Goal: Information Seeking & Learning: Learn about a topic

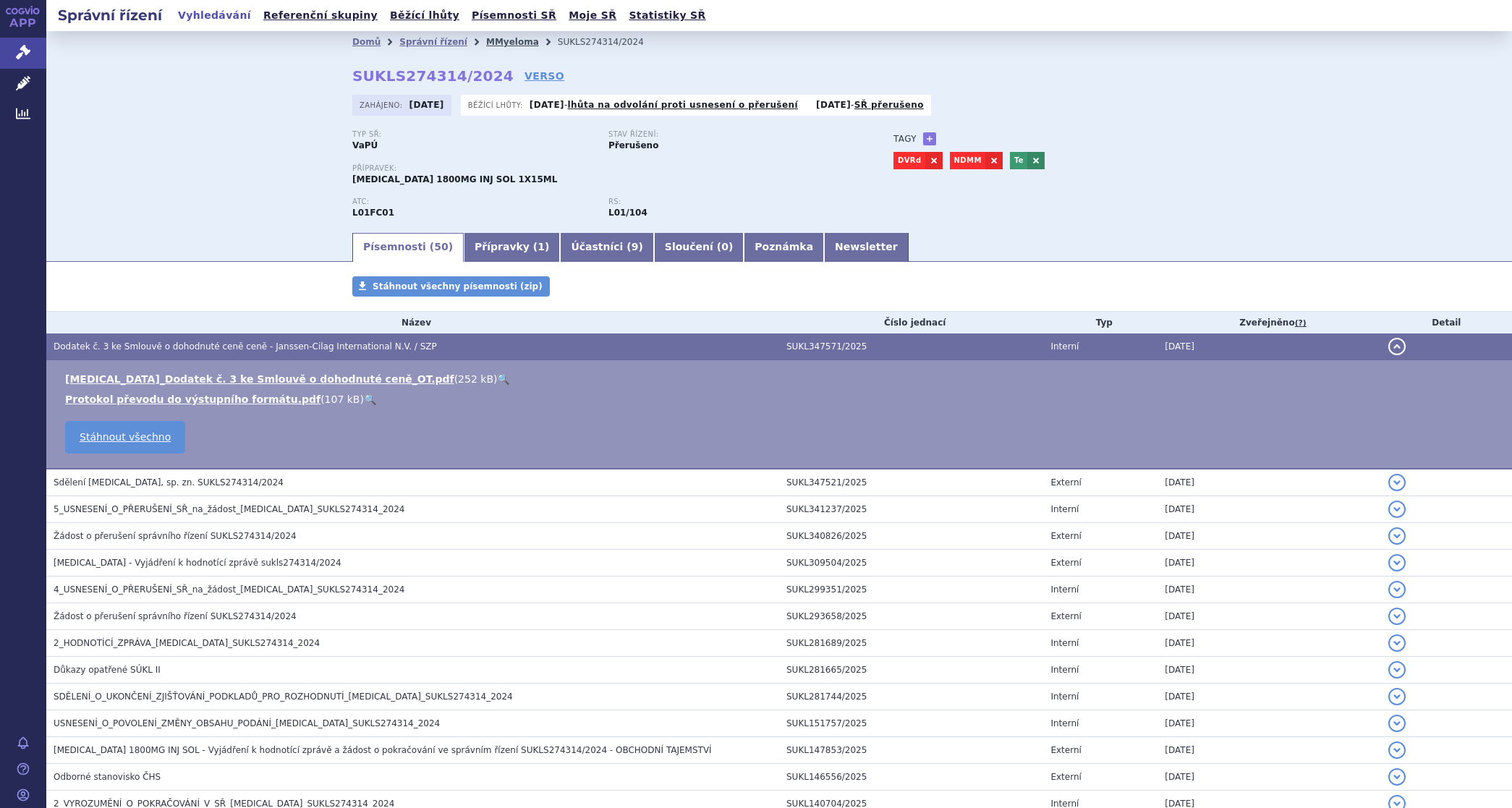
click at [500, 41] on link "MMyeloma" at bounding box center [512, 42] width 53 height 10
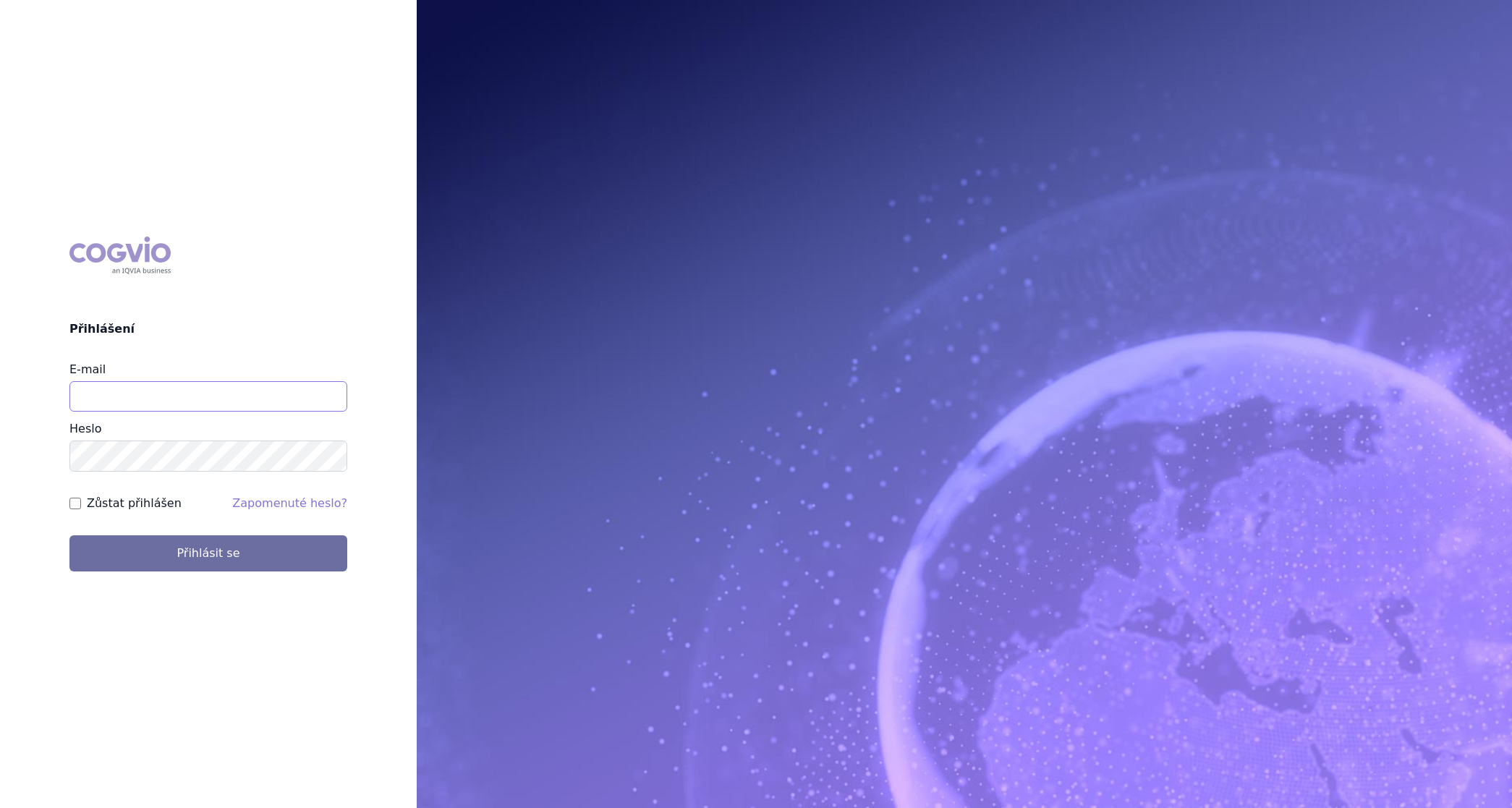
click at [207, 391] on input "E-mail" at bounding box center [208, 396] width 278 height 31
type input "martin.brunclik@sanofi.com"
click at [135, 499] on label "Zůstat přihlášen" at bounding box center [133, 502] width 94 height 17
click at [81, 499] on input "Zůstat přihlášen" at bounding box center [75, 503] width 12 height 12
checkbox input "true"
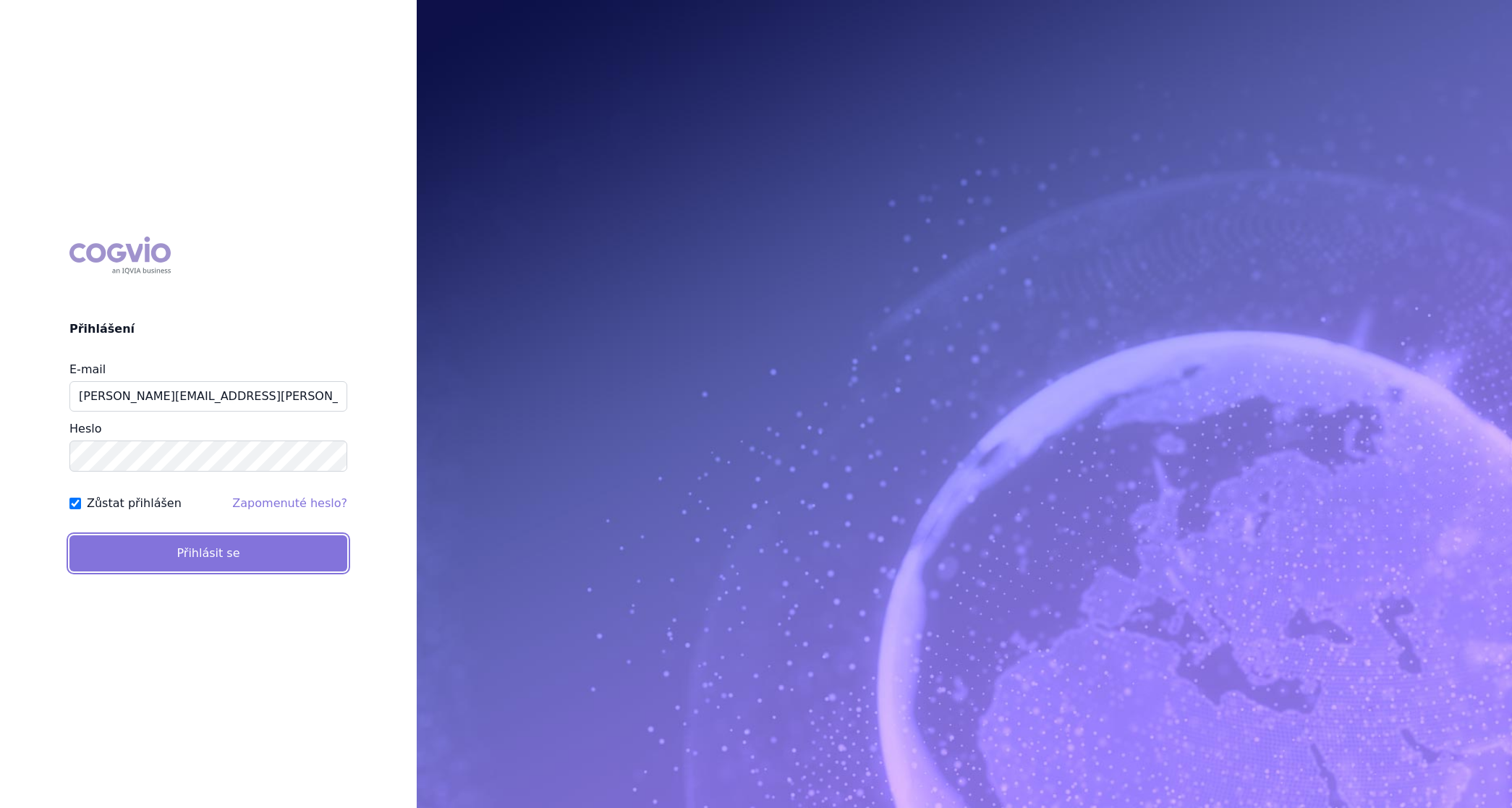
click at [150, 555] on button "Přihlásit se" at bounding box center [208, 553] width 278 height 36
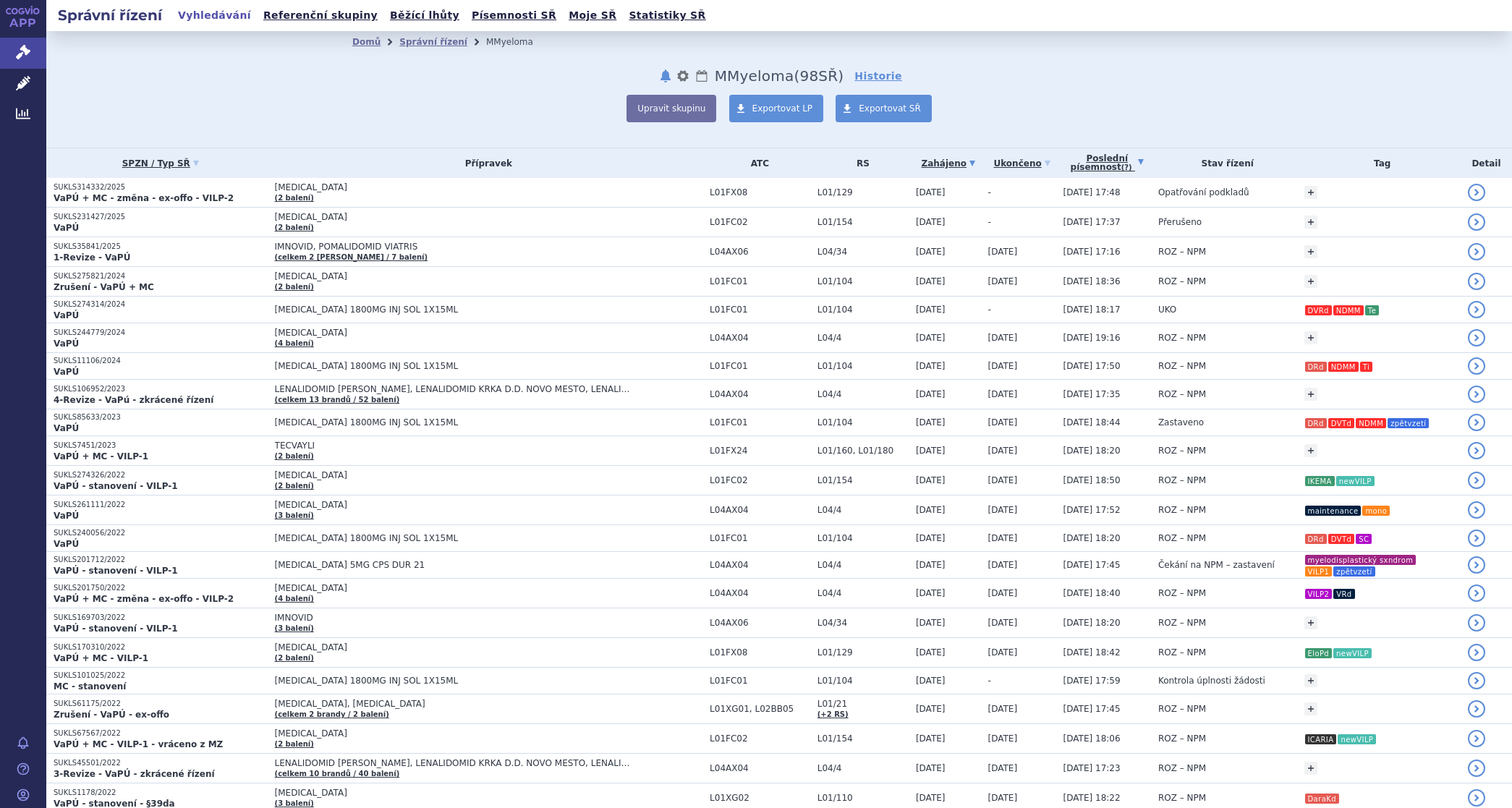
click at [1085, 154] on link "Poslední písemnost (?)" at bounding box center [1107, 163] width 87 height 30
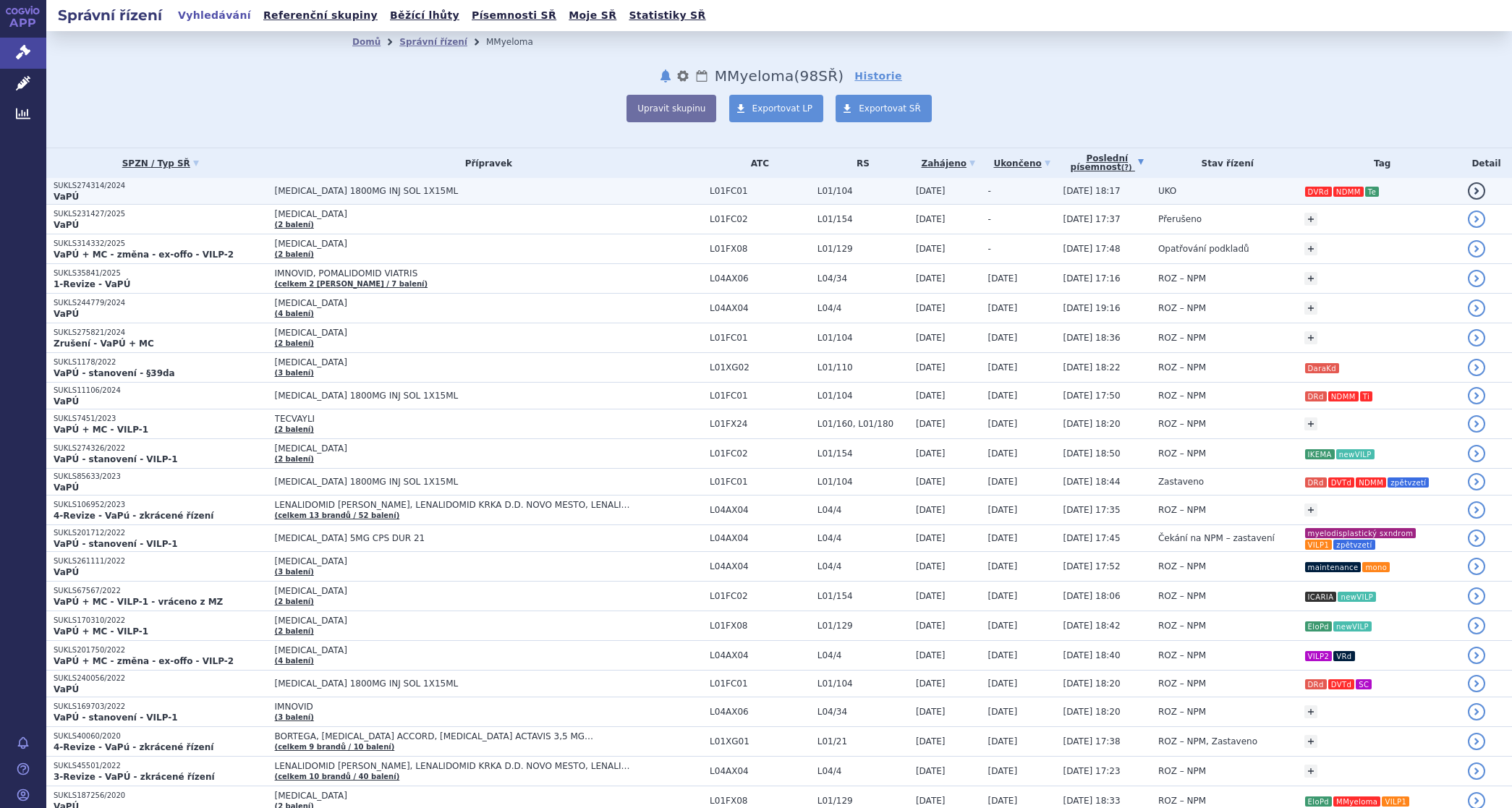
click at [328, 190] on span "DARZALEX 1800MG INJ SOL 1X15ML" at bounding box center [456, 191] width 361 height 10
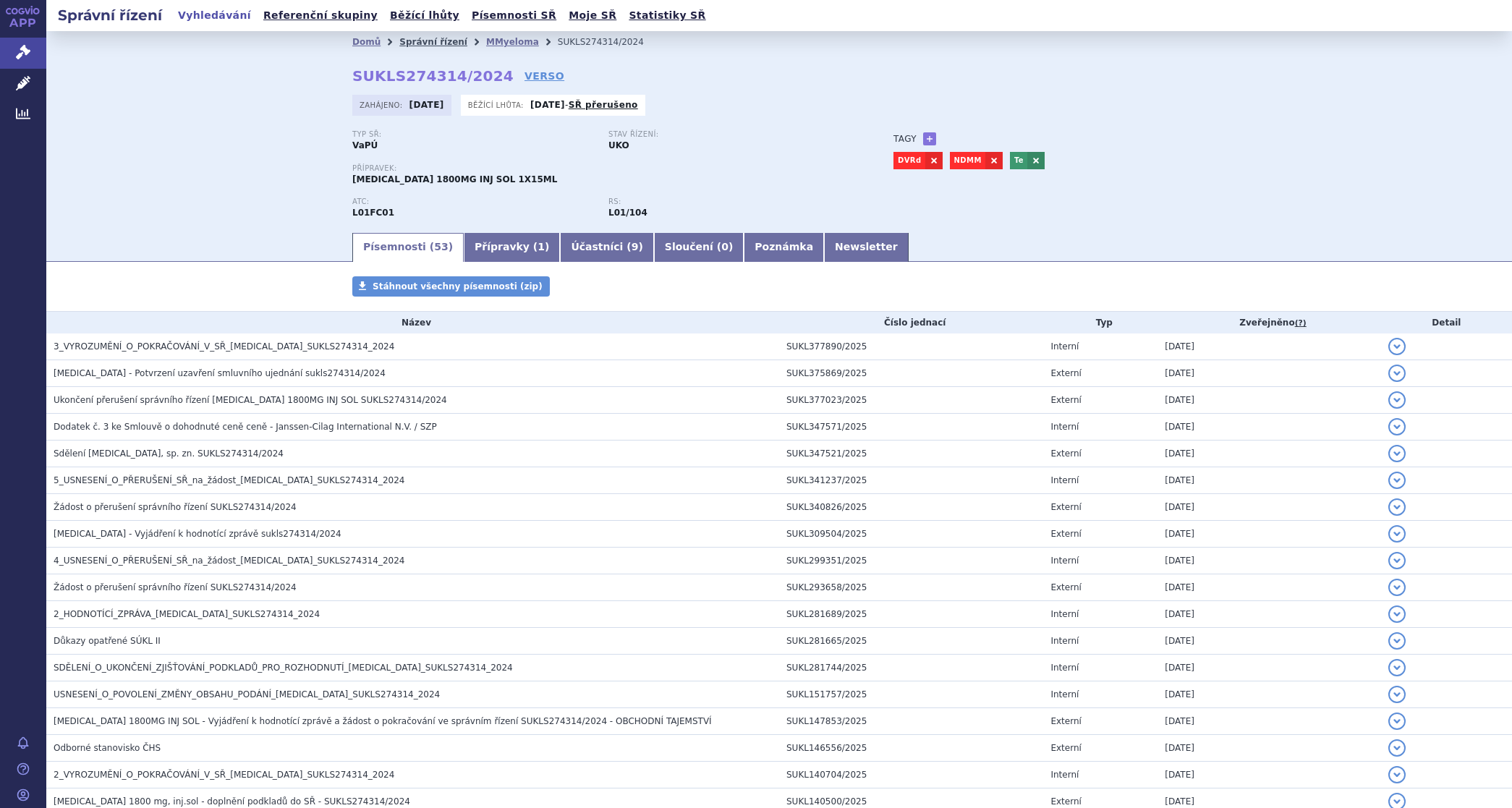
click at [411, 40] on link "Správní řízení" at bounding box center [433, 42] width 69 height 10
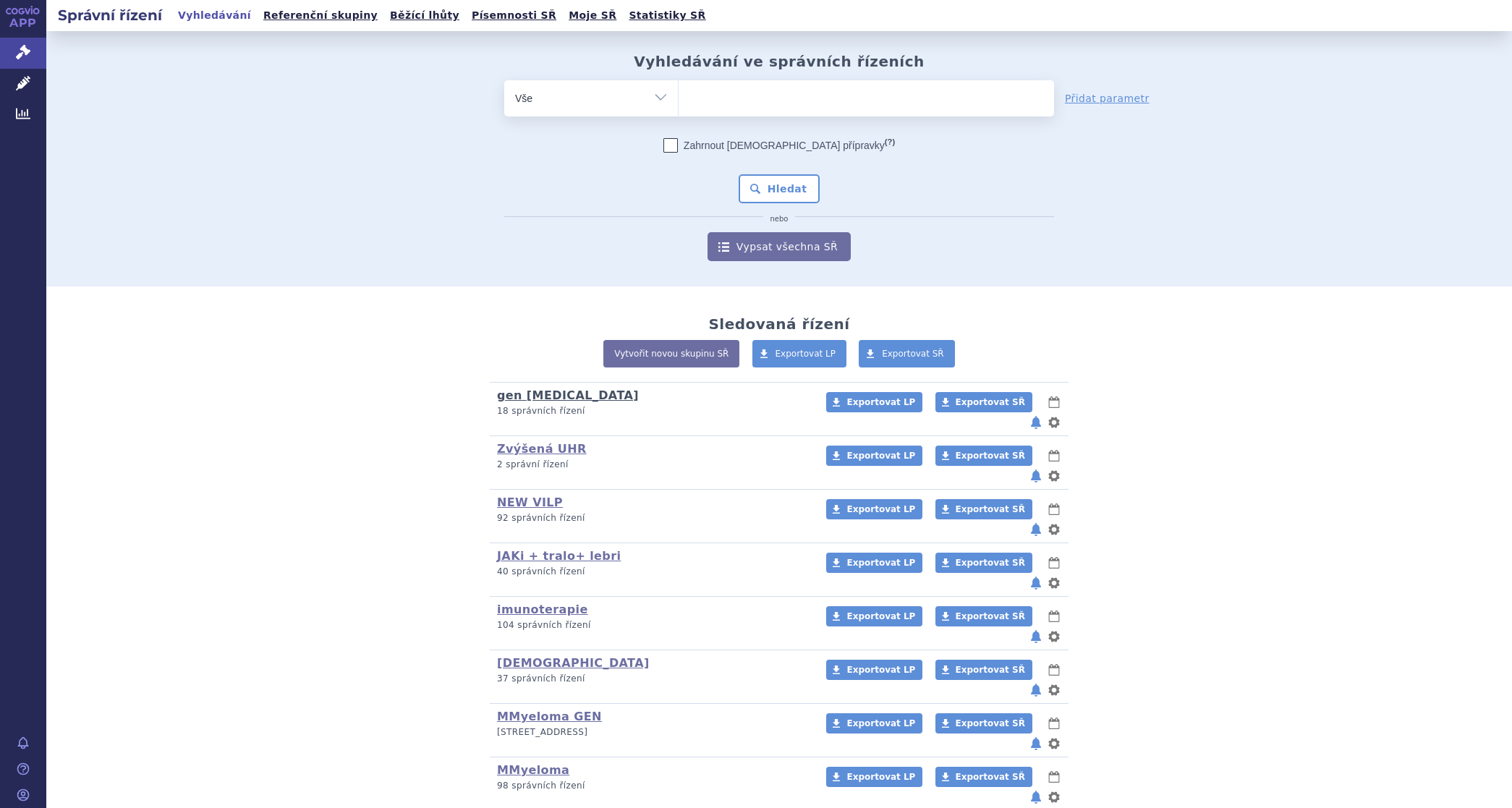
click at [530, 391] on link "gen [MEDICAL_DATA]" at bounding box center [568, 395] width 142 height 14
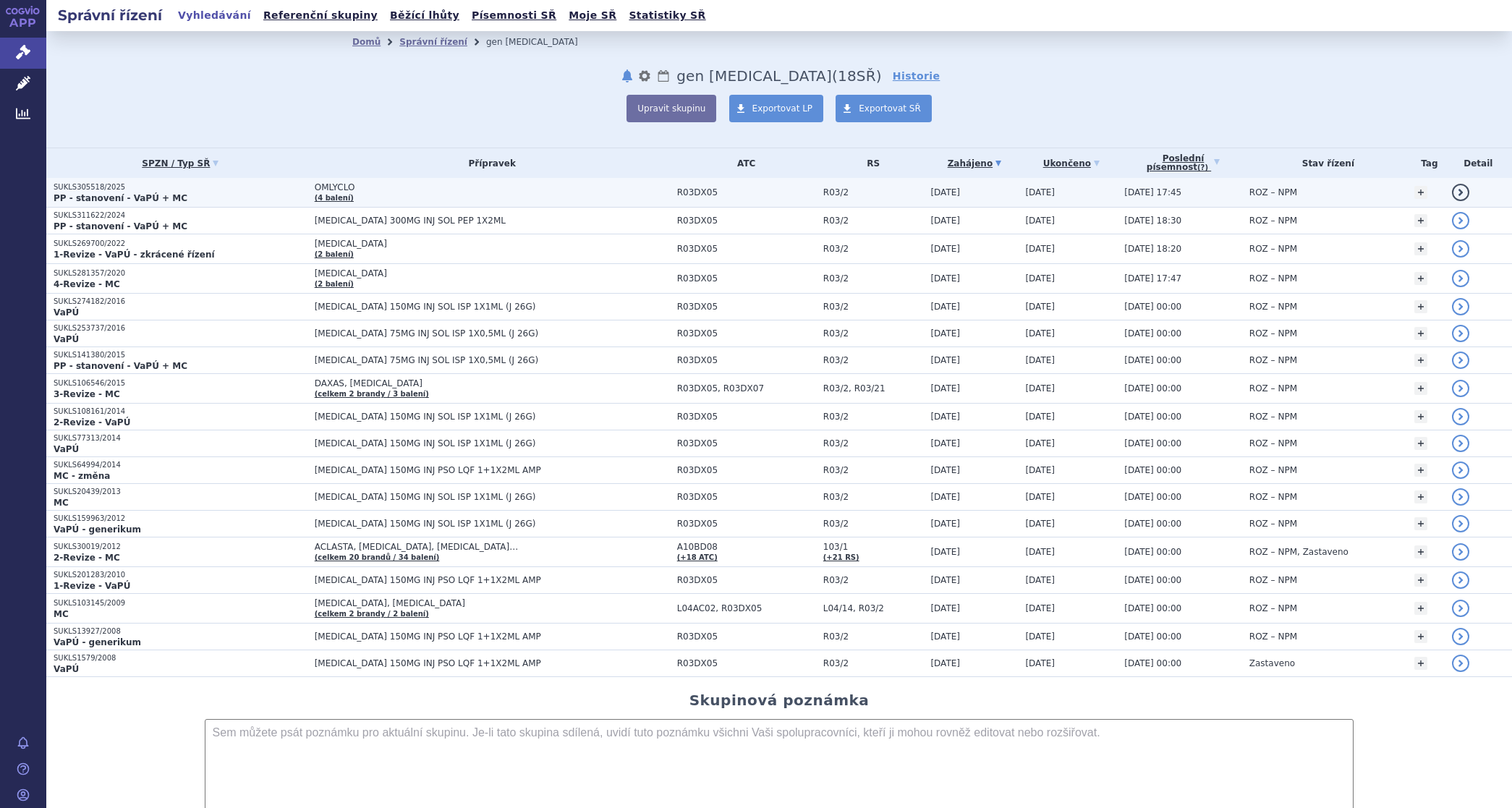
click at [128, 194] on strong "PP - stanovení - VaPÚ + MC" at bounding box center [120, 199] width 134 height 10
